Goal: Navigation & Orientation: Find specific page/section

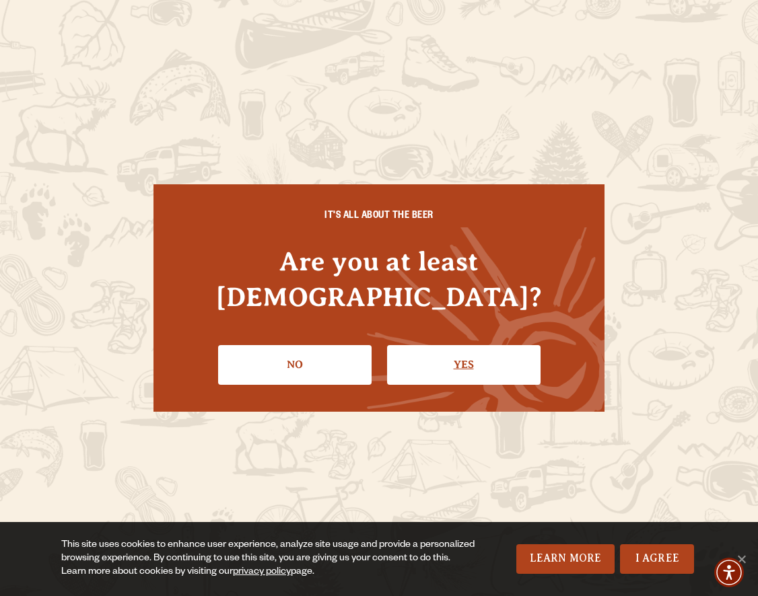
click at [473, 345] on link "Yes" at bounding box center [463, 364] width 153 height 39
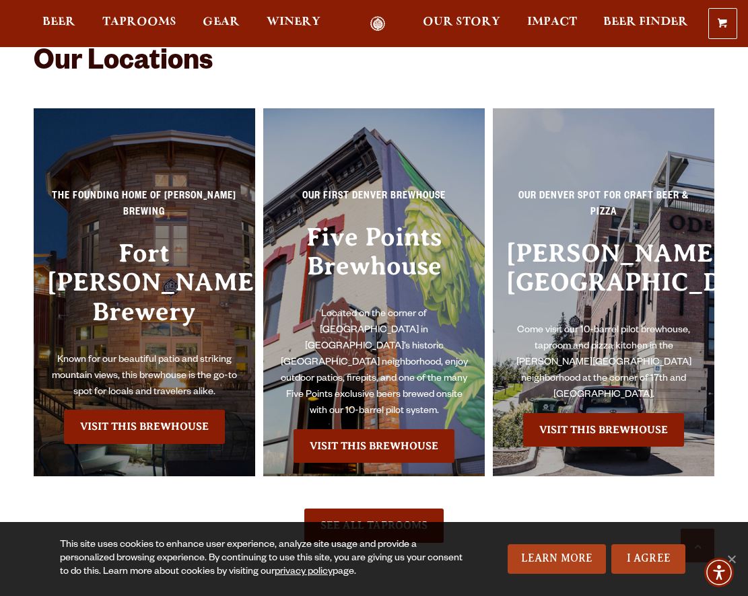
scroll to position [2558, 0]
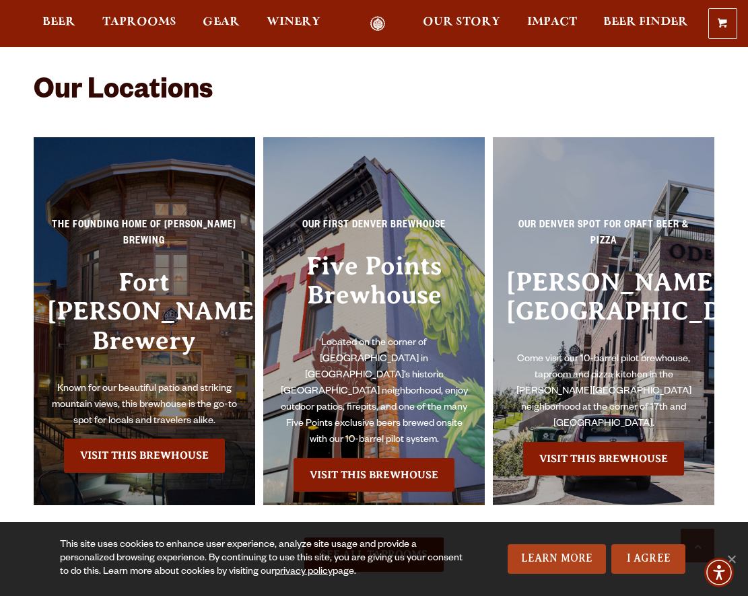
click at [141, 285] on h3 "Fort [PERSON_NAME] Brewery" at bounding box center [144, 325] width 195 height 114
click at [160, 439] on link "Visit this Brewhouse" at bounding box center [144, 456] width 161 height 34
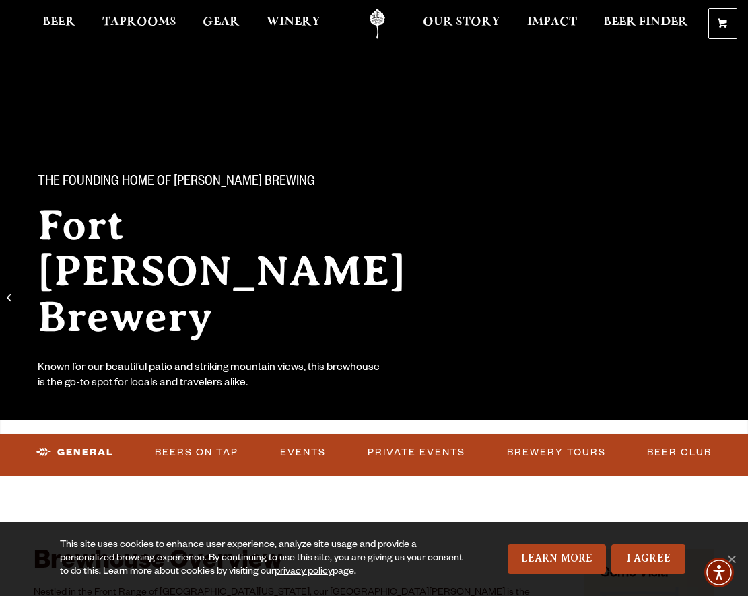
click at [475, 269] on div "The Founding Home of [PERSON_NAME] Brewing [GEOGRAPHIC_DATA][PERSON_NAME] Known…" at bounding box center [374, 272] width 748 height 283
click at [424, 301] on div "The Founding Home of [PERSON_NAME] Brewing [GEOGRAPHIC_DATA][PERSON_NAME] Known…" at bounding box center [248, 272] width 452 height 283
click at [290, 11] on link "Winery" at bounding box center [293, 24] width 71 height 30
click at [378, 230] on h2 "Fort [PERSON_NAME] Brewery" at bounding box center [248, 271] width 420 height 137
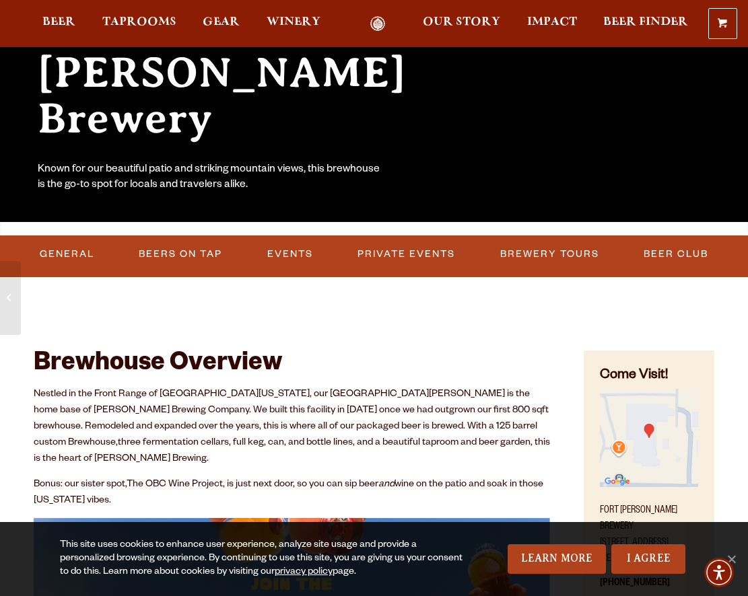
scroll to position [202, 0]
